Goal: Task Accomplishment & Management: Complete application form

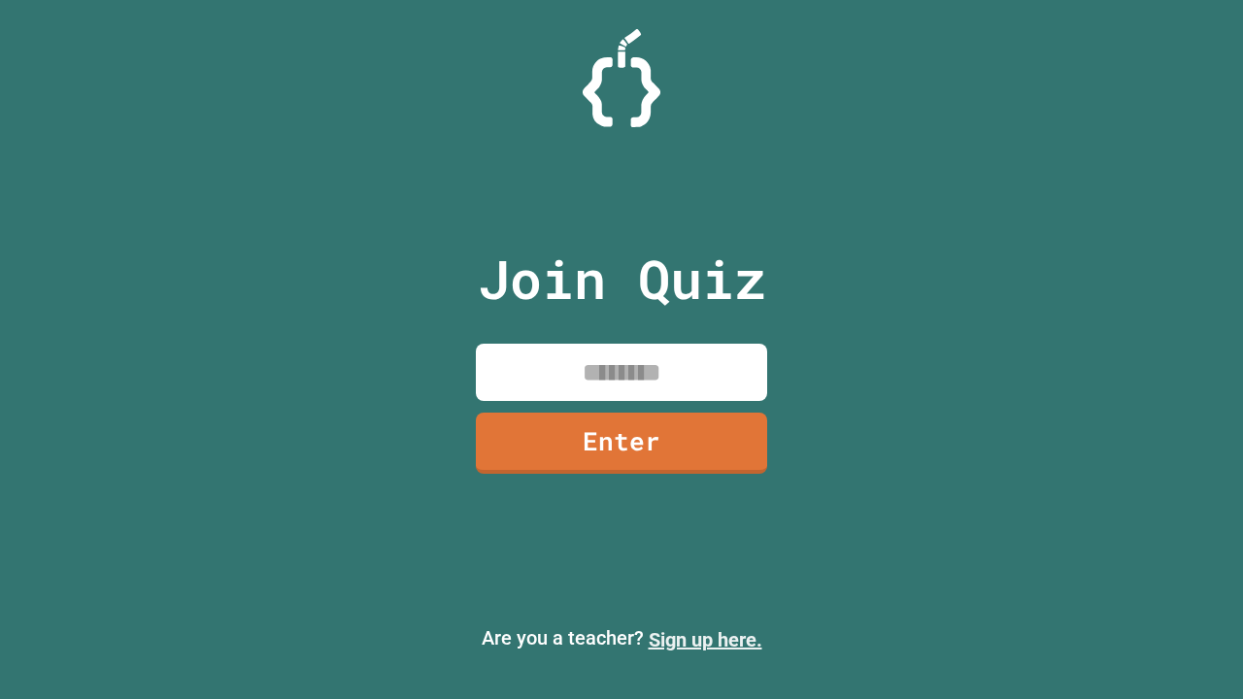
click at [705, 640] on link "Sign up here." at bounding box center [705, 639] width 114 height 23
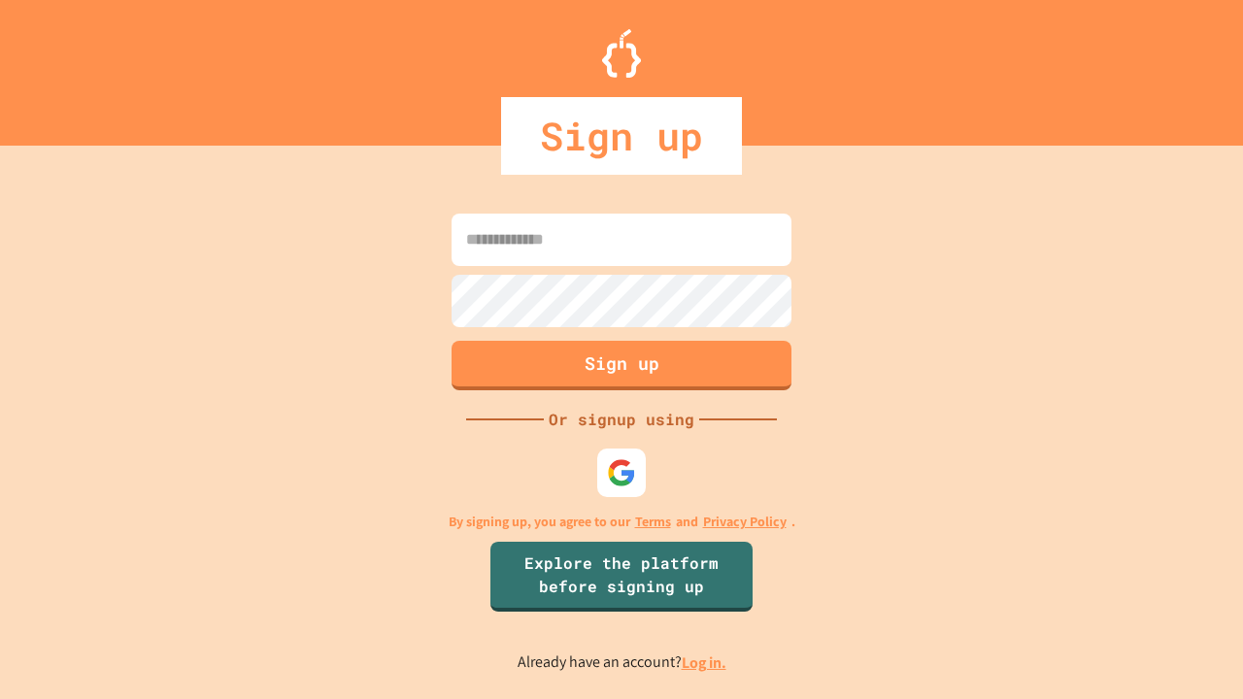
click at [705, 662] on link "Log in." at bounding box center [704, 662] width 45 height 20
